Goal: Task Accomplishment & Management: Use online tool/utility

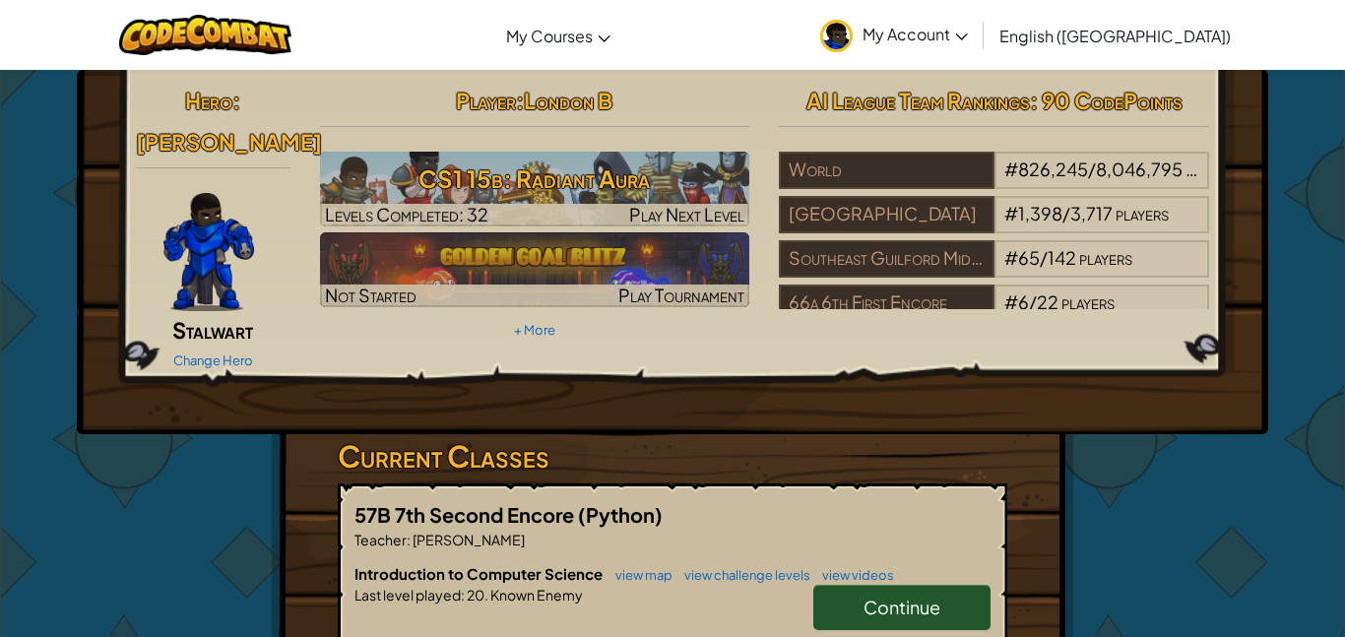
click at [968, 24] on span "My Account" at bounding box center [915, 34] width 105 height 21
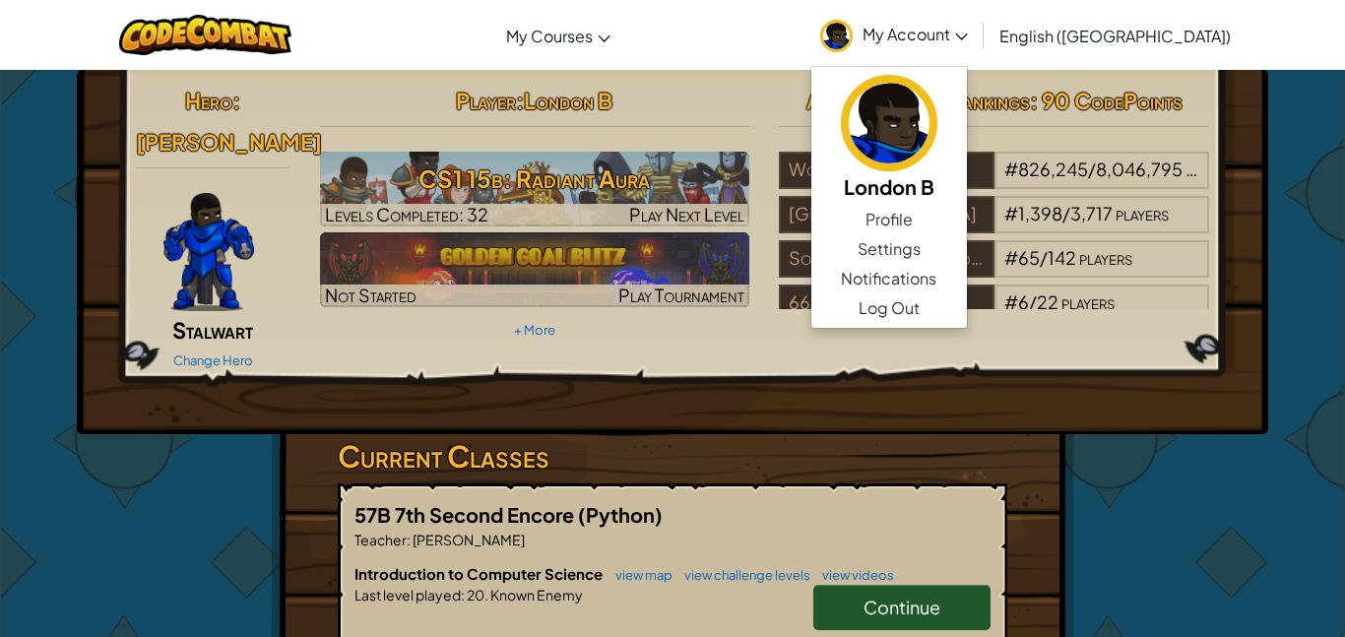
click at [968, 33] on span "My Account" at bounding box center [915, 34] width 105 height 21
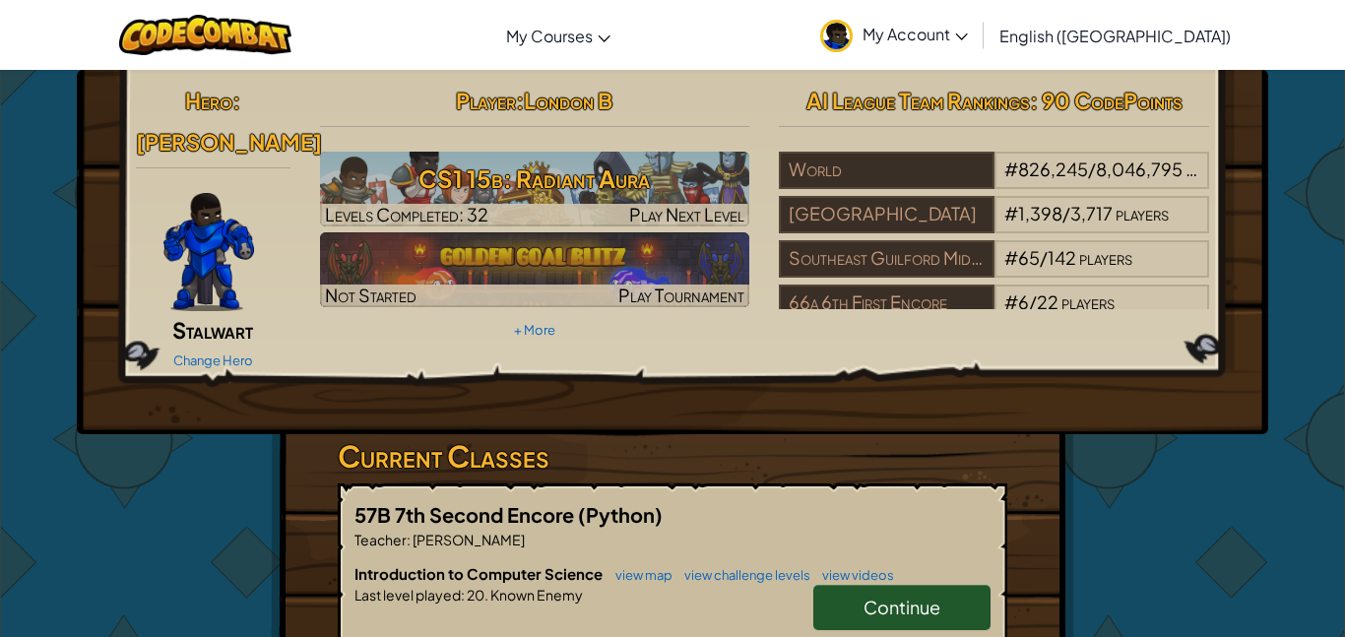
click at [844, 585] on link "Continue" at bounding box center [902, 607] width 177 height 45
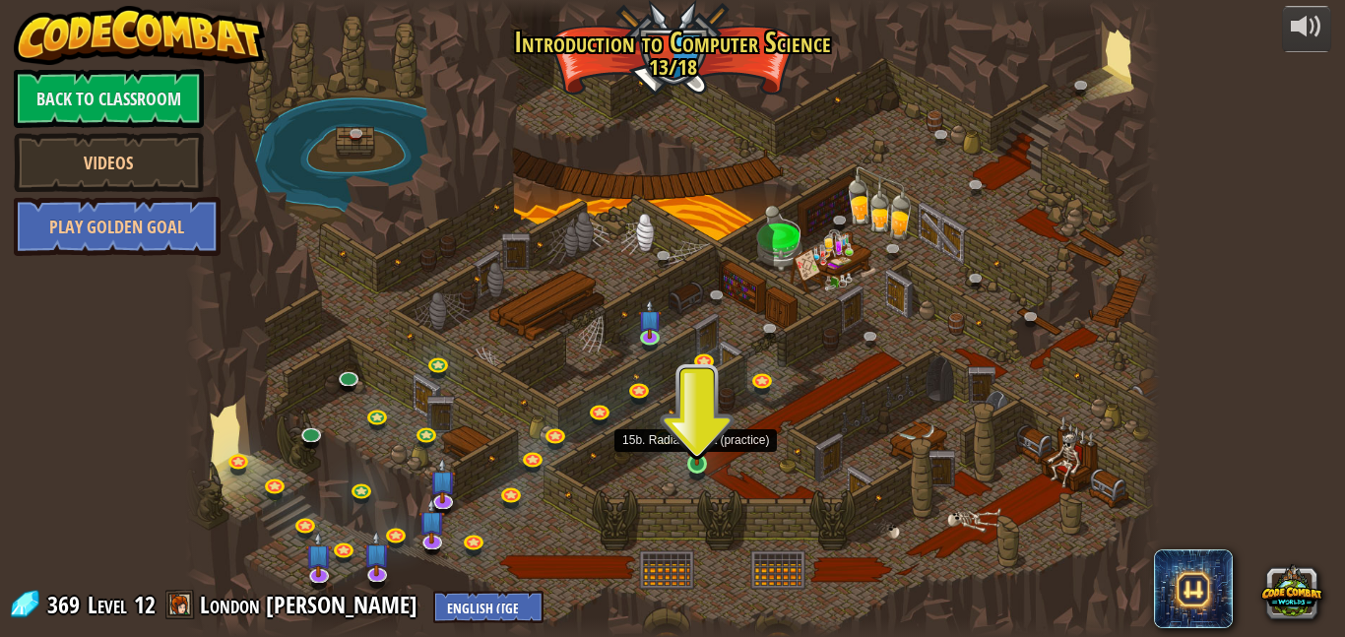
click at [690, 460] on img at bounding box center [697, 439] width 23 height 53
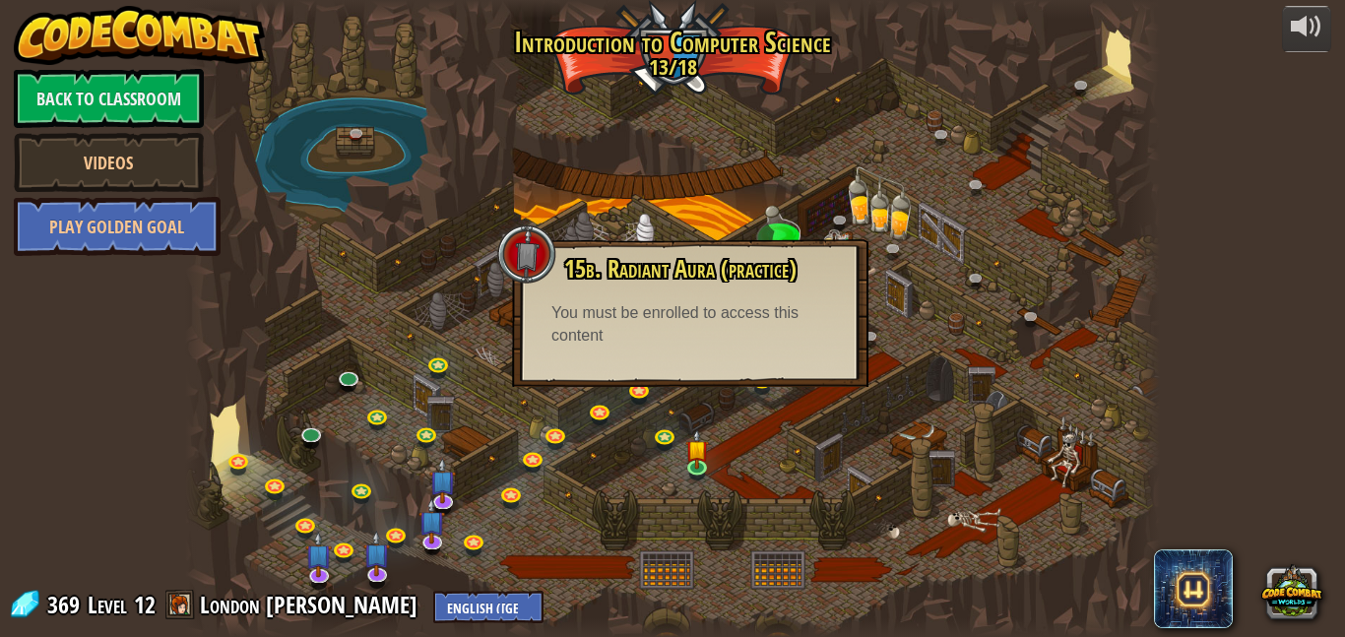
click at [517, 243] on div at bounding box center [526, 254] width 59 height 59
click at [523, 237] on div at bounding box center [526, 254] width 59 height 59
